Goal: Check status: Check status

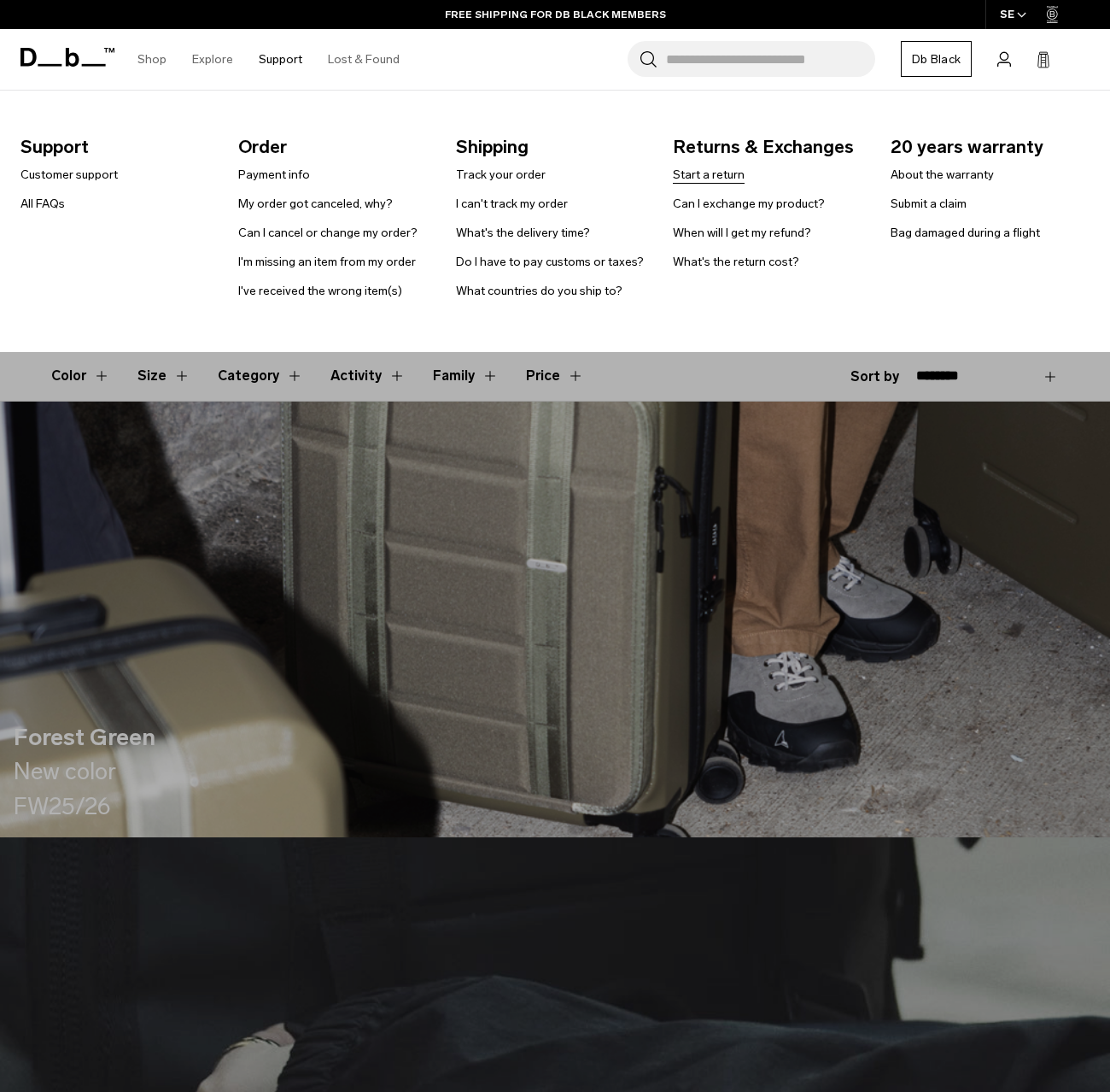
click at [717, 179] on link "Start a return" at bounding box center [708, 175] width 71 height 18
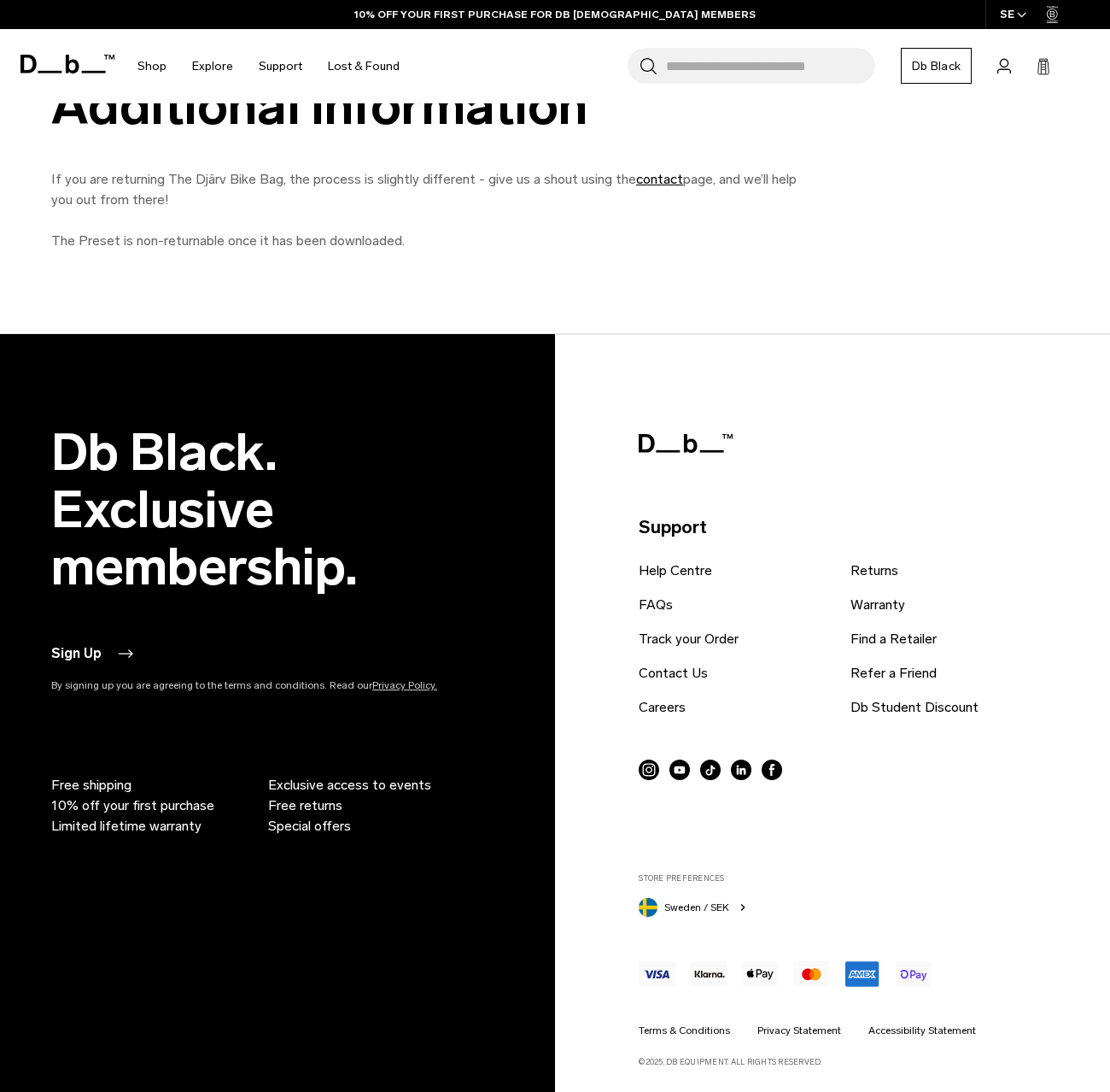
scroll to position [306, 0]
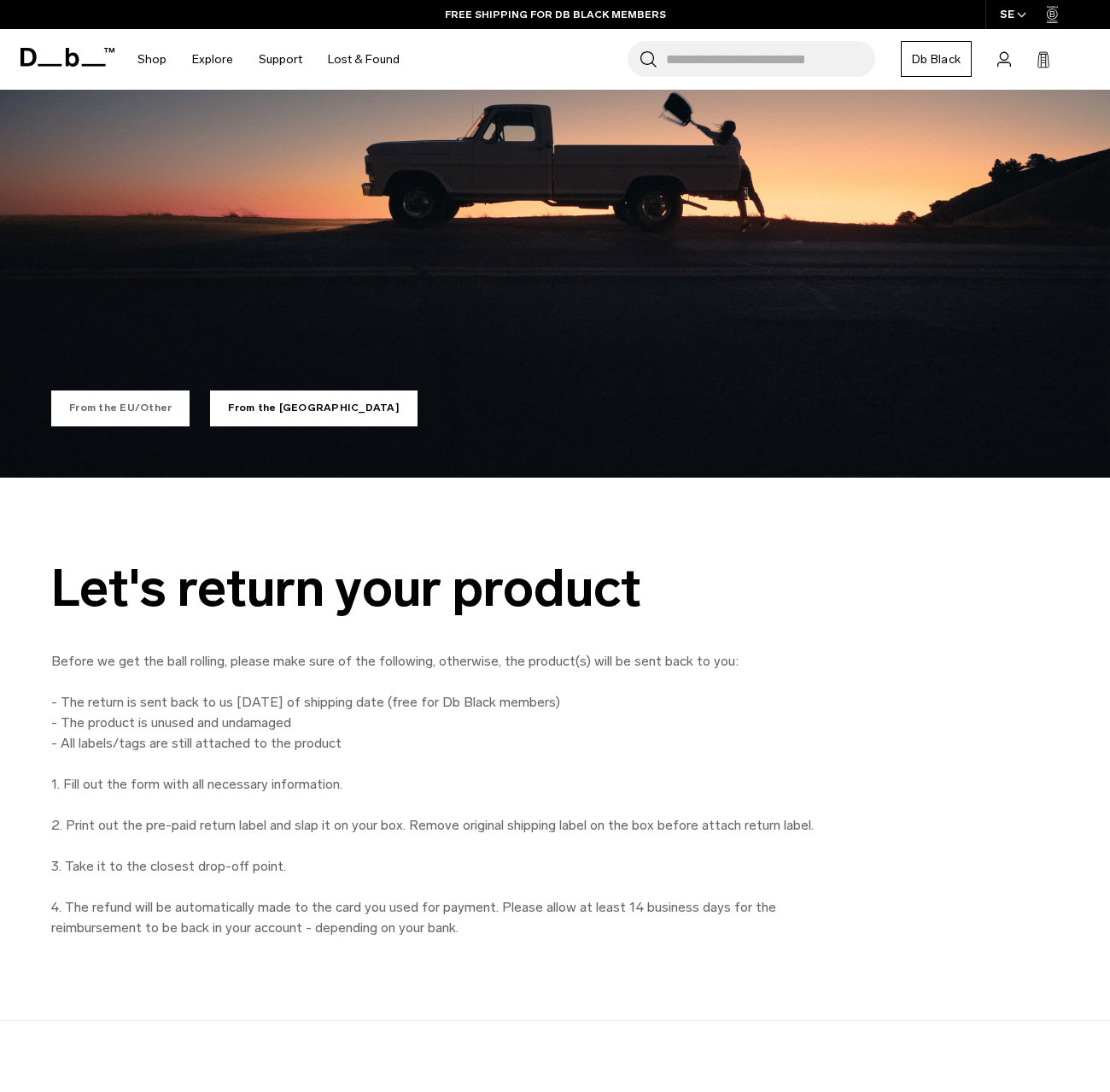
click at [143, 410] on link "From the EU/Other" at bounding box center [120, 409] width 139 height 36
